Goal: Check status: Check status

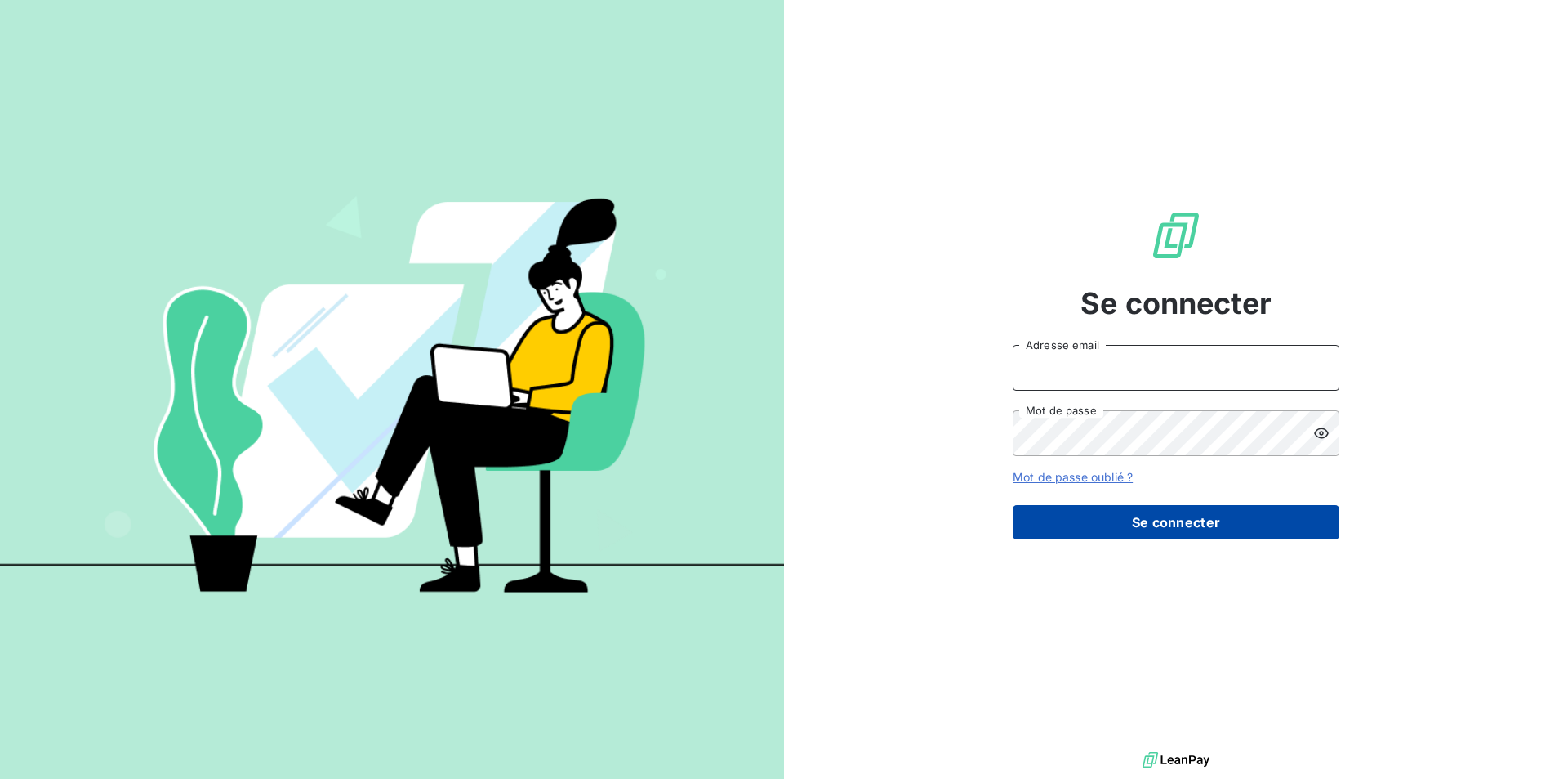
type input "[PERSON_NAME][EMAIL_ADDRESS][PERSON_NAME][DOMAIN_NAME]"
click at [1150, 539] on button "Se connecter" at bounding box center [1176, 522] width 327 height 34
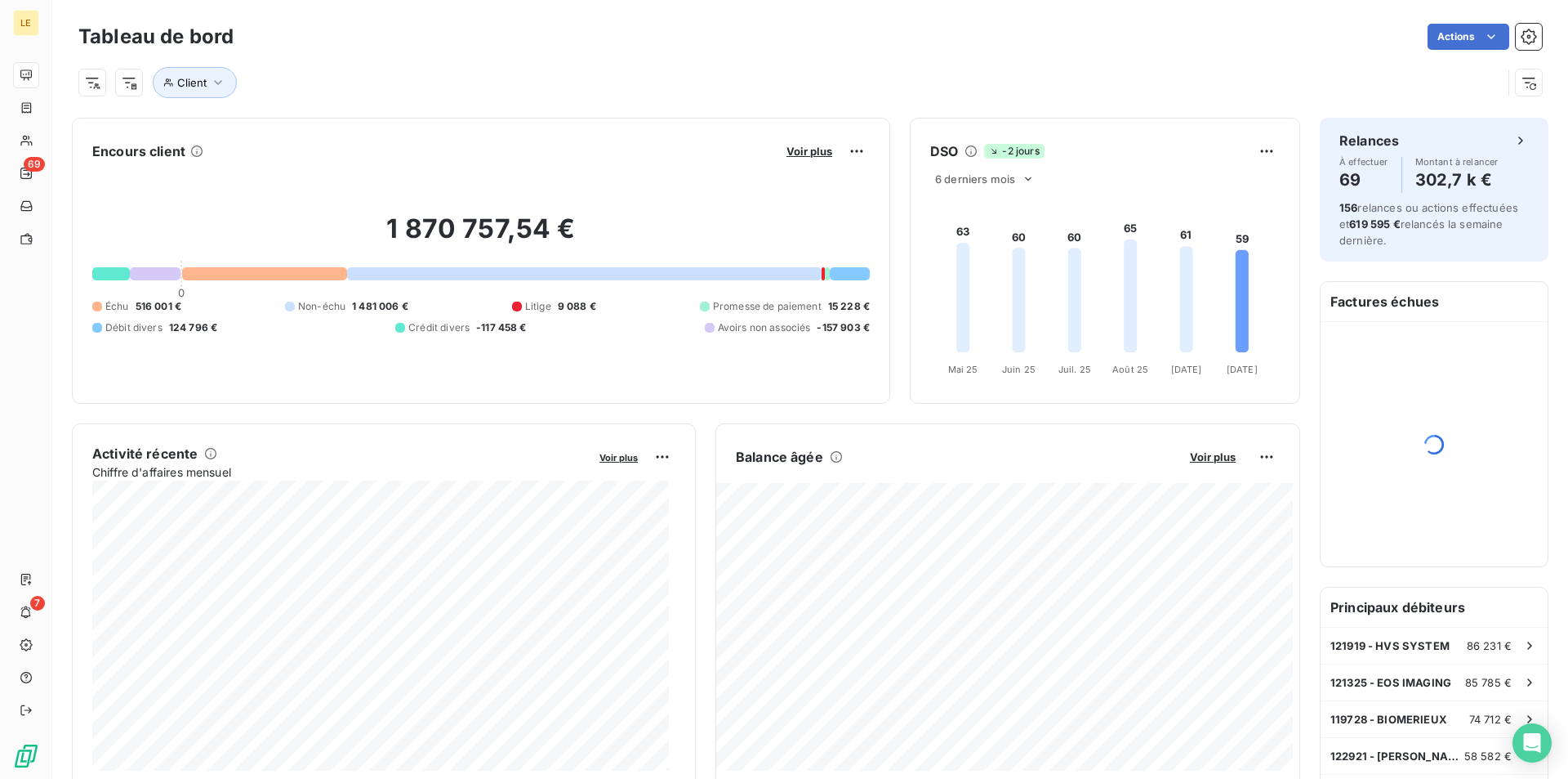
click at [892, 370] on div "Encours client Voir plus 1 870 757,54 € 0 Échu 516 001 € Non-échu 1 481 006 € L…" at bounding box center [685, 260] width 1228 height 286
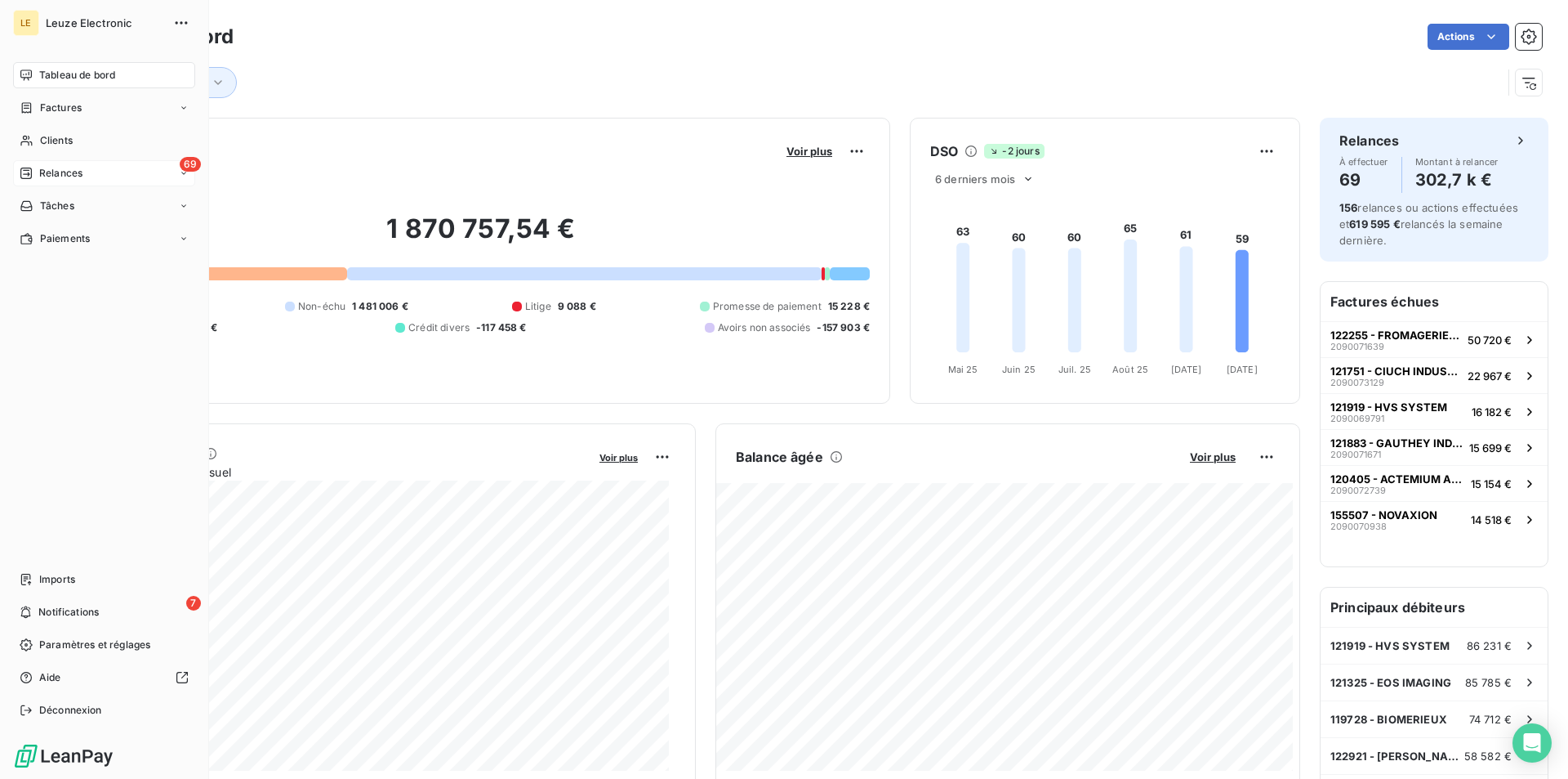
click at [50, 170] on span "Relances" at bounding box center [61, 173] width 43 height 14
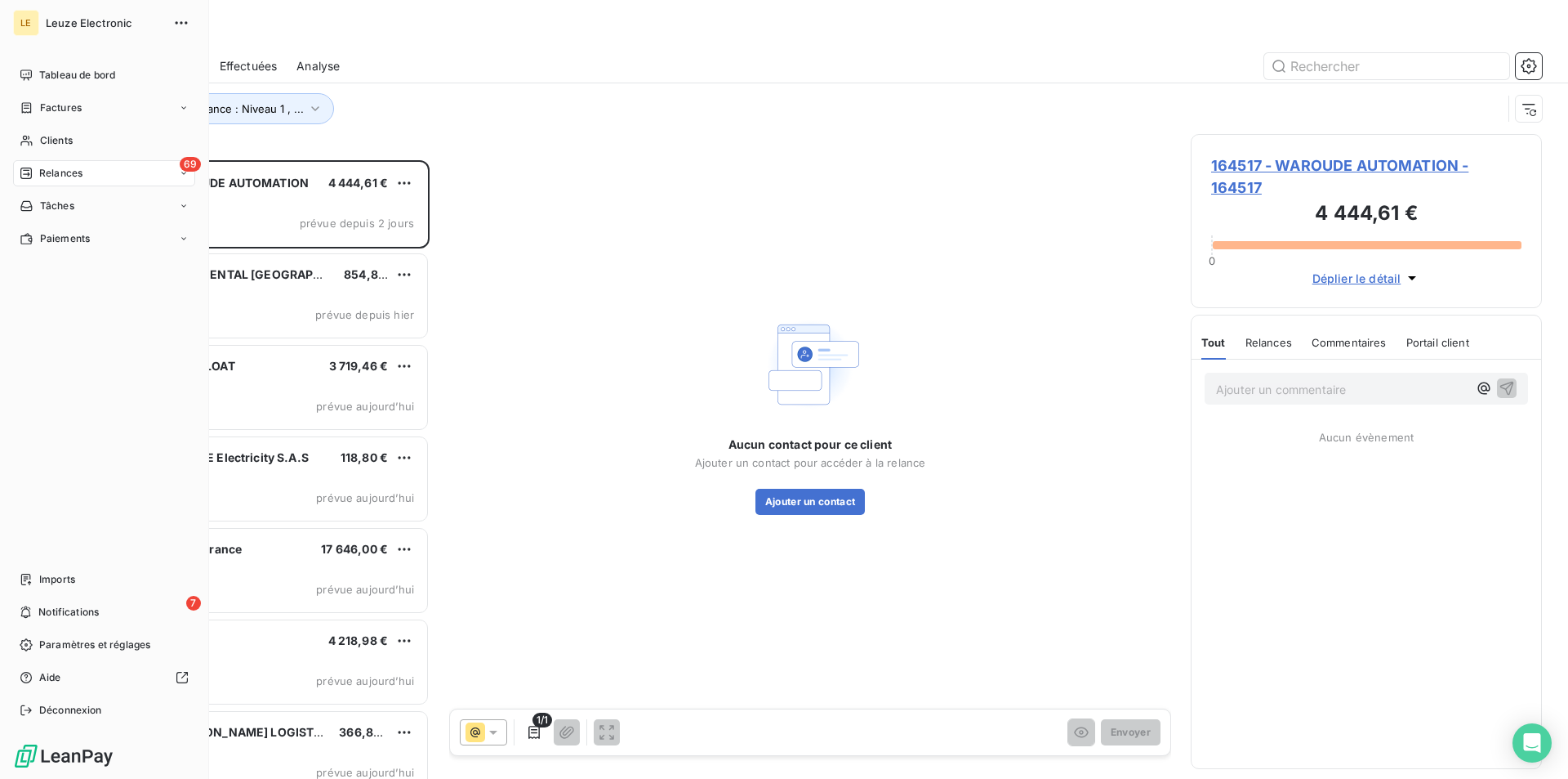
click at [56, 370] on div "Tableau de bord Factures Clients 69 Relances Tâches Paiements Imports 7 Notific…" at bounding box center [104, 392] width 182 height 661
